Goal: Register for event/course

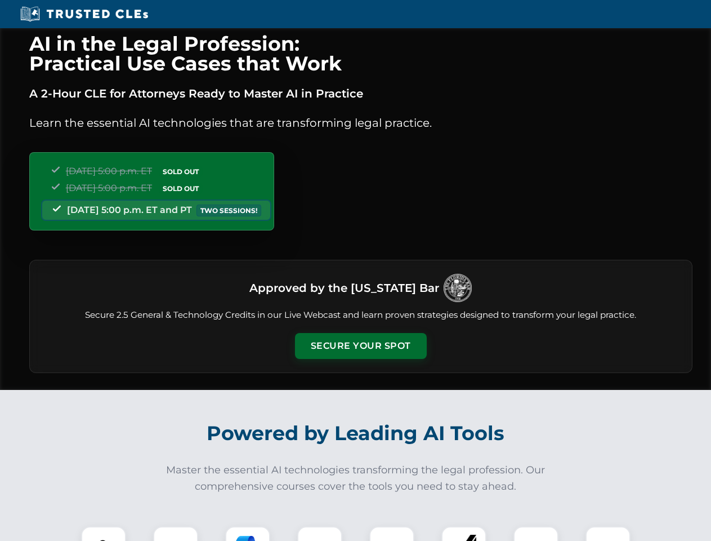
click at [360, 346] on button "Secure Your Spot" at bounding box center [361, 346] width 132 height 26
click at [104, 533] on img at bounding box center [103, 548] width 33 height 33
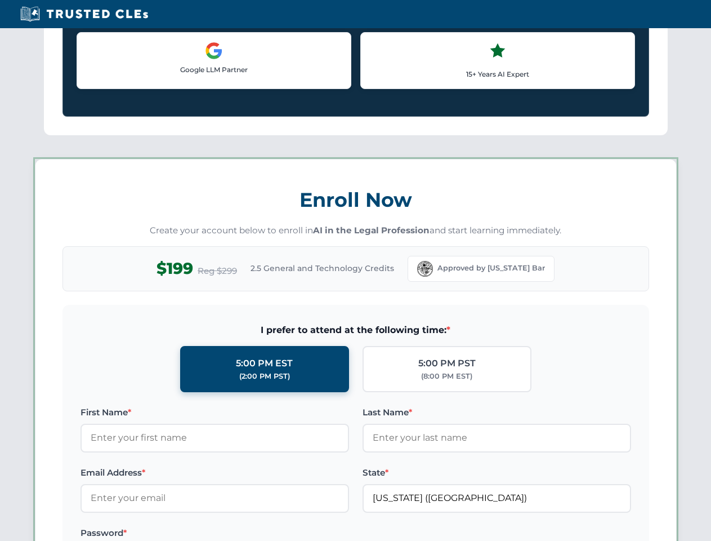
click at [248, 533] on label "Password *" at bounding box center [215, 533] width 269 height 14
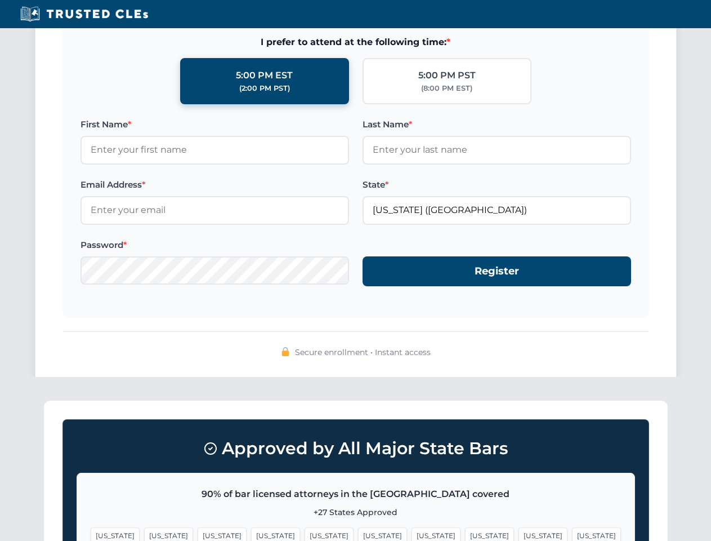
click at [519, 533] on span "[US_STATE]" at bounding box center [543, 535] width 49 height 16
